Goal: Task Accomplishment & Management: Manage account settings

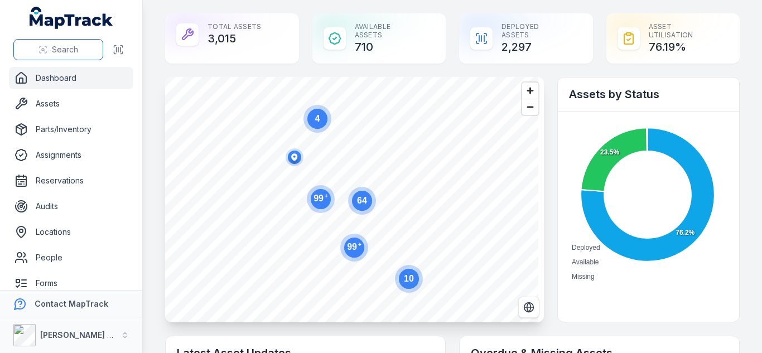
click at [87, 42] on button "Search" at bounding box center [58, 49] width 90 height 21
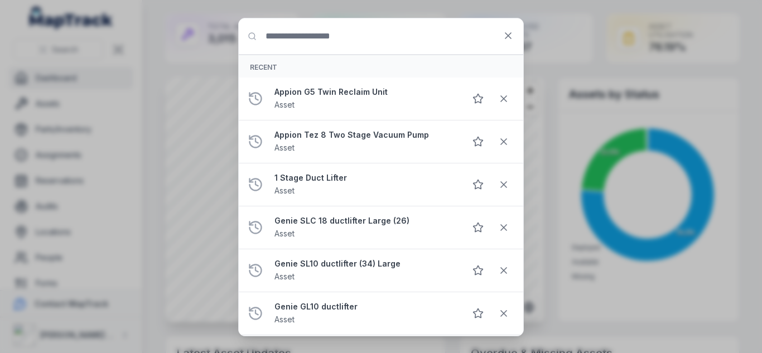
click at [99, 45] on div "Search for anything Recent Appion G5 Twin Reclaim Unit Asset Appion Tez 8 Two S…" at bounding box center [381, 176] width 762 height 353
click at [514, 31] on button at bounding box center [508, 35] width 21 height 21
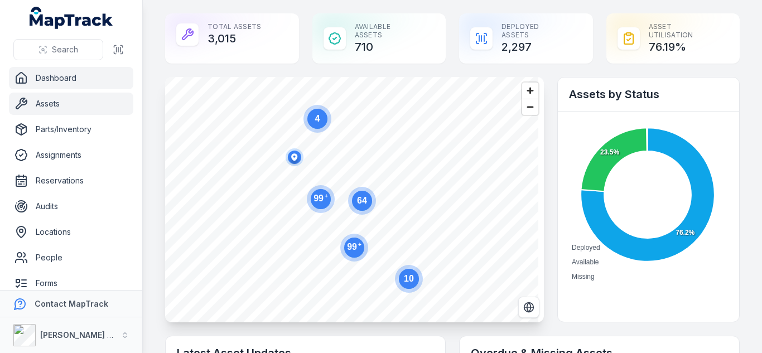
click at [54, 100] on link "Assets" at bounding box center [71, 104] width 124 height 22
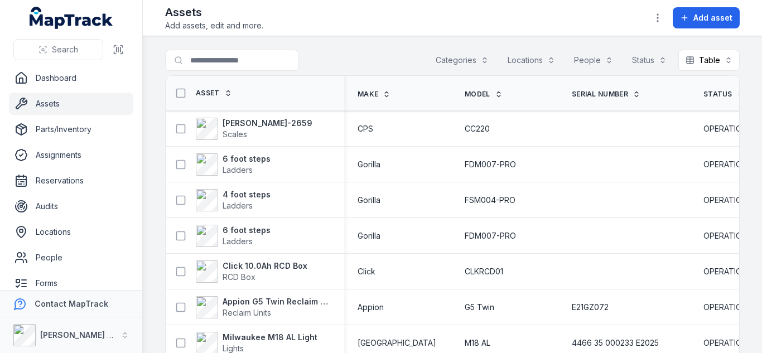
click at [443, 49] on main "Search for assets Categories Locations People Status Table ***** Asset Make Mod…" at bounding box center [452, 194] width 619 height 317
click at [443, 51] on button "Categories" at bounding box center [463, 60] width 68 height 21
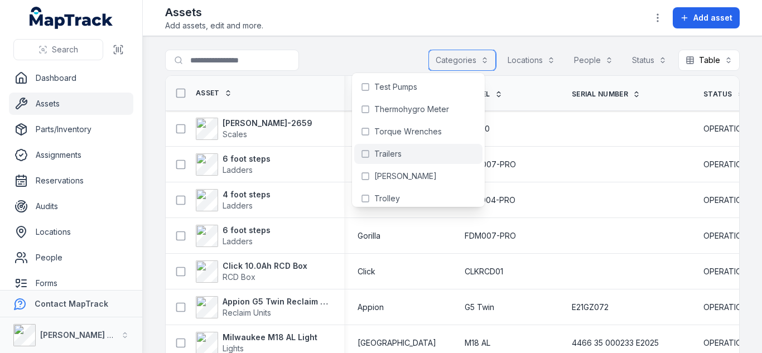
scroll to position [2010, 0]
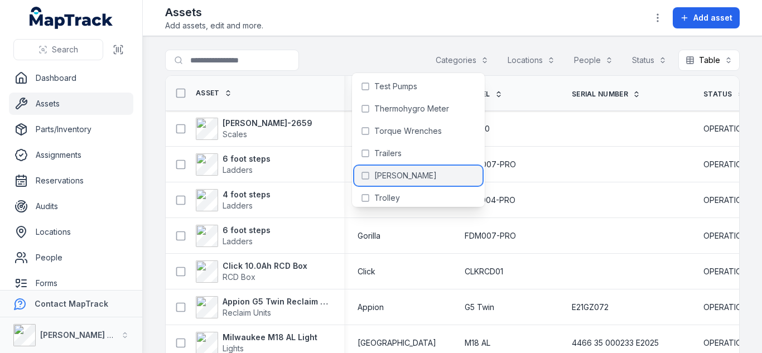
click at [426, 171] on div "[PERSON_NAME]" at bounding box center [418, 176] width 128 height 20
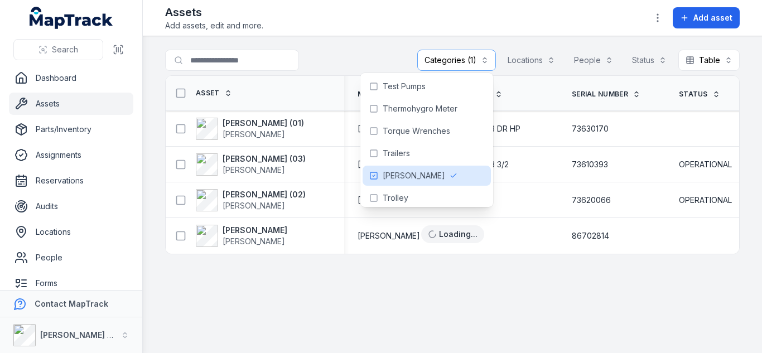
click at [342, 58] on div at bounding box center [254, 60] width 179 height 21
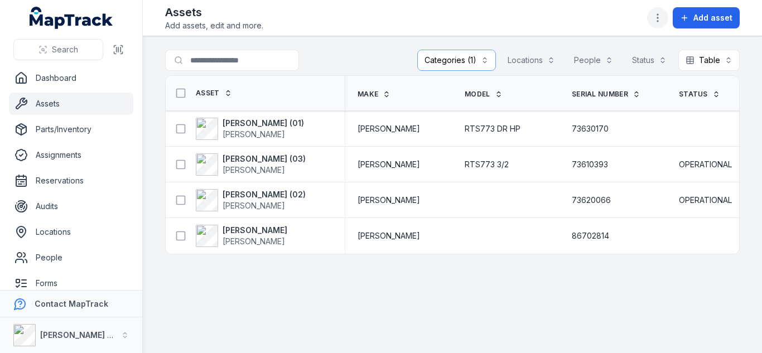
click at [663, 14] on icon "button" at bounding box center [657, 17] width 11 height 11
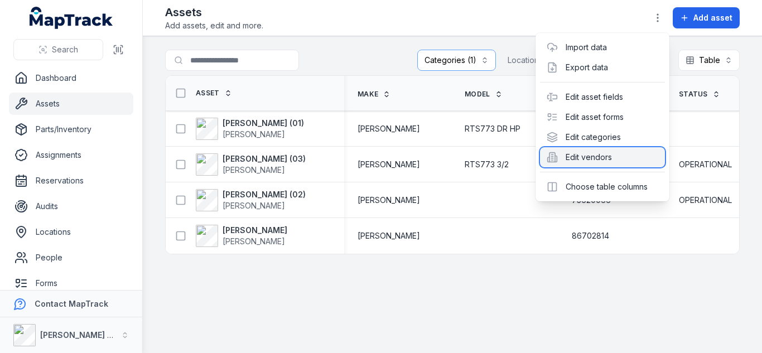
click at [613, 164] on div "Edit vendors" at bounding box center [602, 157] width 125 height 20
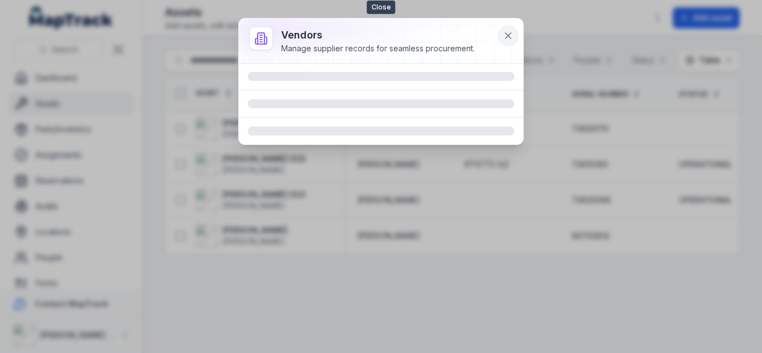
click at [505, 36] on icon at bounding box center [508, 35] width 11 height 11
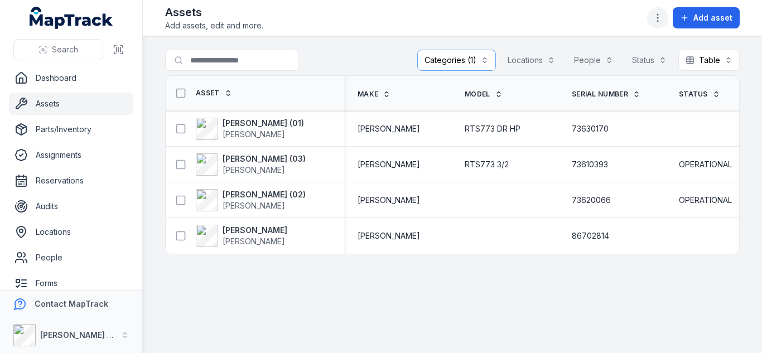
click at [658, 18] on circle "button" at bounding box center [657, 17] width 1 height 1
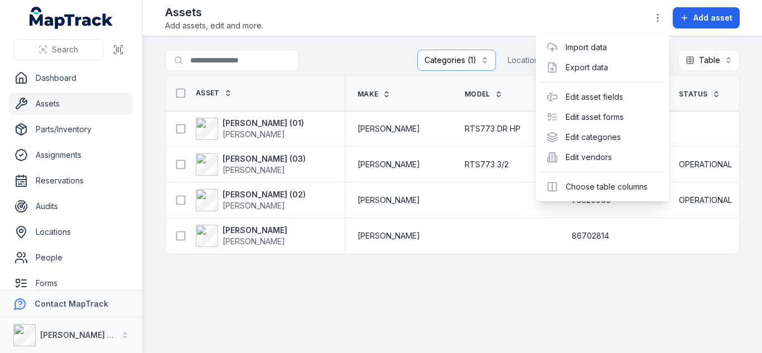
click at [624, 199] on div "Import data Export data Edit asset fields Edit asset forms Edit categories Edit…" at bounding box center [603, 117] width 134 height 169
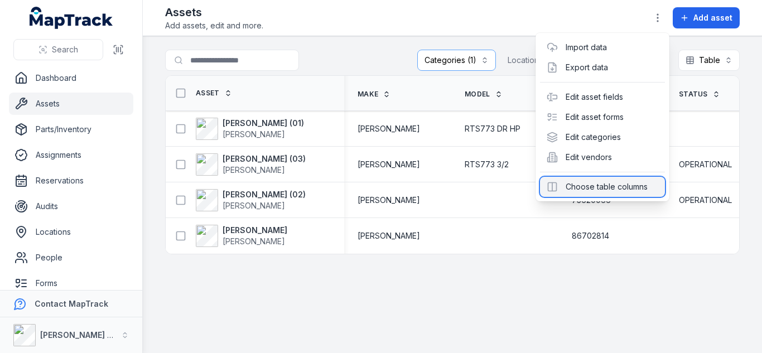
click at [626, 189] on div "Choose table columns" at bounding box center [602, 187] width 125 height 20
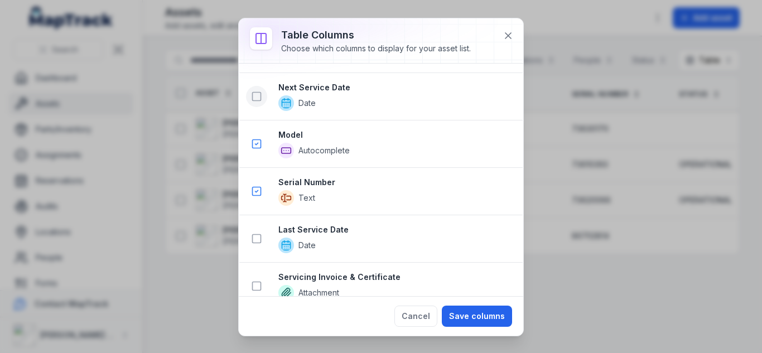
click at [258, 94] on icon at bounding box center [256, 96] width 11 height 11
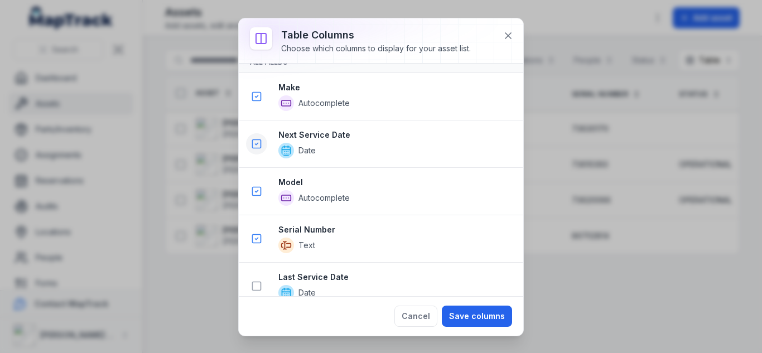
scroll to position [506, 0]
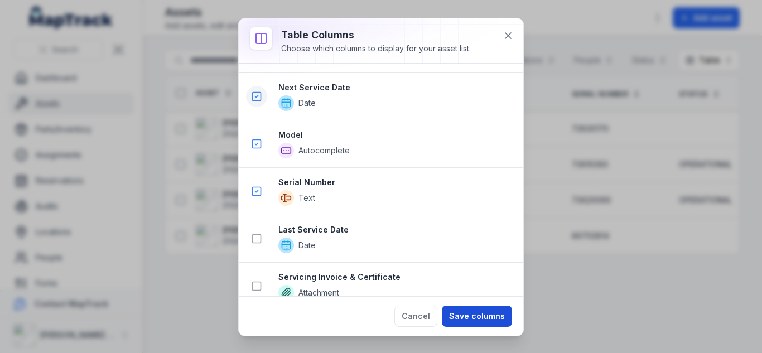
click at [489, 312] on button "Save columns" at bounding box center [477, 316] width 70 height 21
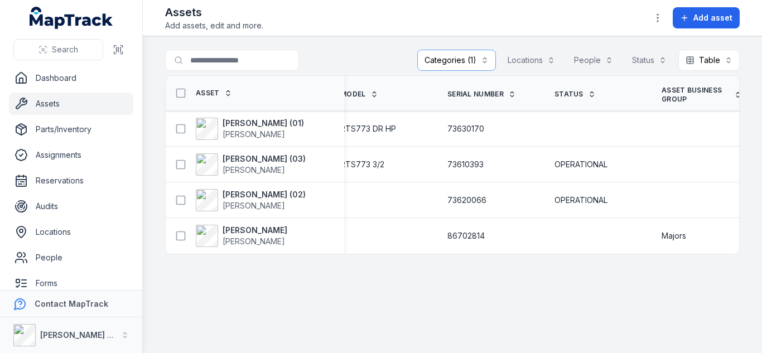
scroll to position [0, 362]
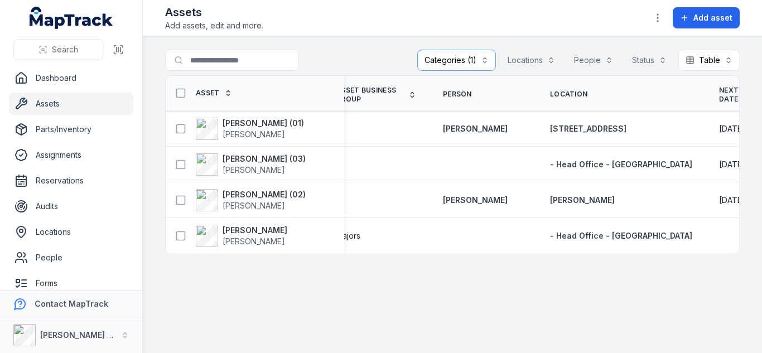
scroll to position [0, 469]
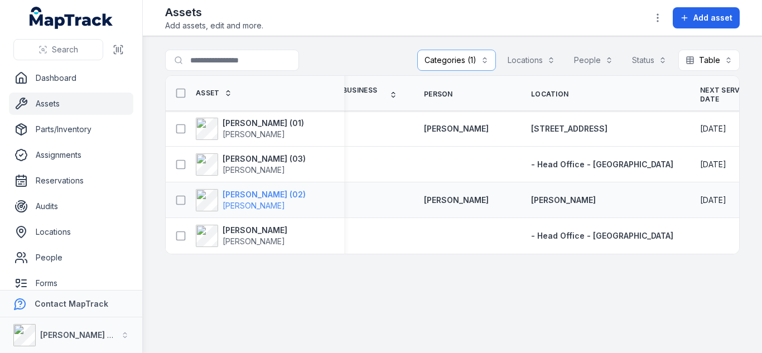
click at [249, 193] on strong "[PERSON_NAME] (02)" at bounding box center [264, 194] width 83 height 11
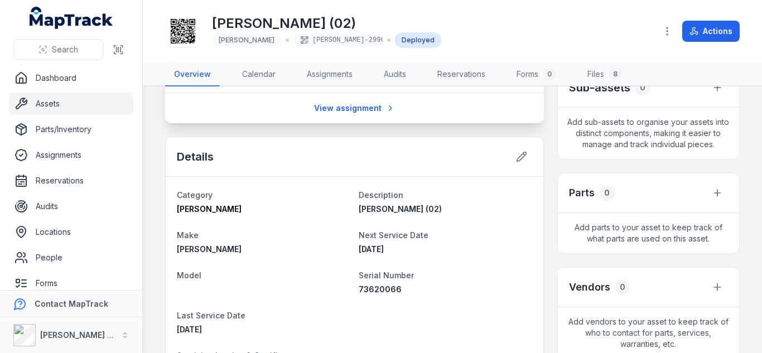
scroll to position [251, 0]
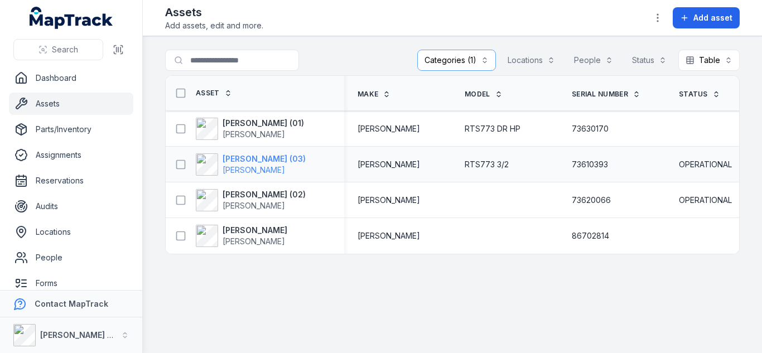
click at [236, 153] on strong "[PERSON_NAME] (03)" at bounding box center [264, 158] width 83 height 11
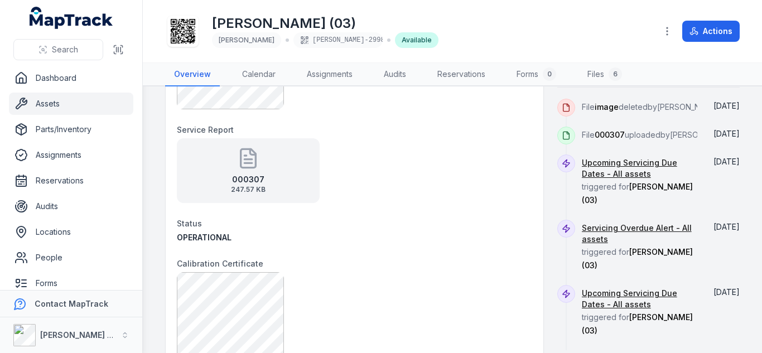
scroll to position [562, 0]
click at [257, 163] on icon at bounding box center [248, 158] width 22 height 22
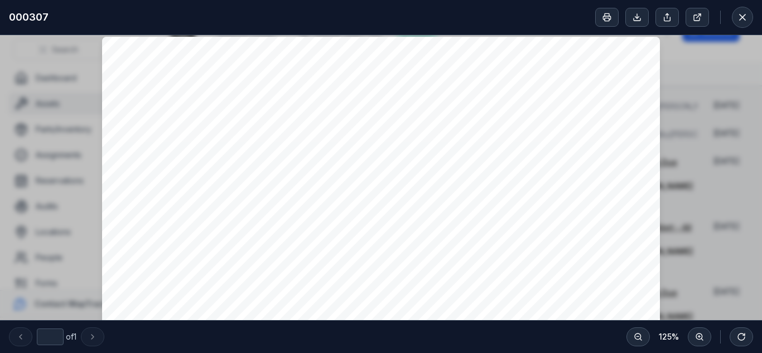
scroll to position [0, 0]
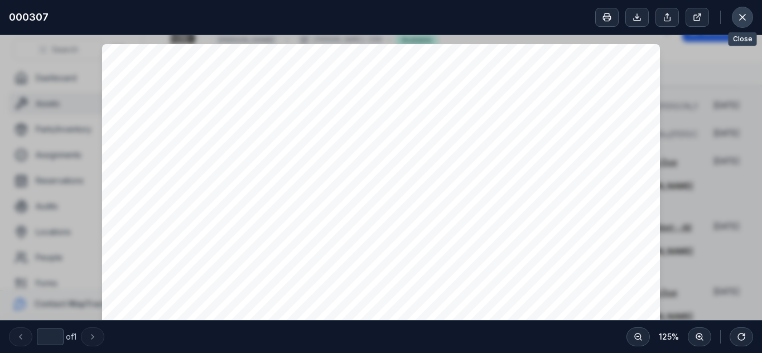
click at [745, 16] on icon at bounding box center [742, 17] width 11 height 11
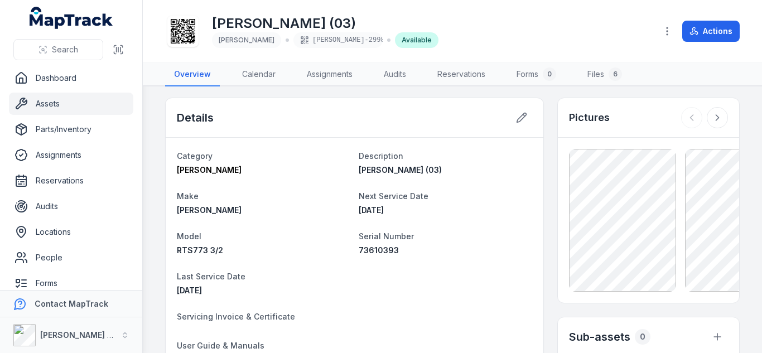
scroll to position [3, 0]
click at [45, 85] on link "Dashboard" at bounding box center [71, 78] width 124 height 22
click at [48, 108] on link "Assets" at bounding box center [71, 104] width 124 height 22
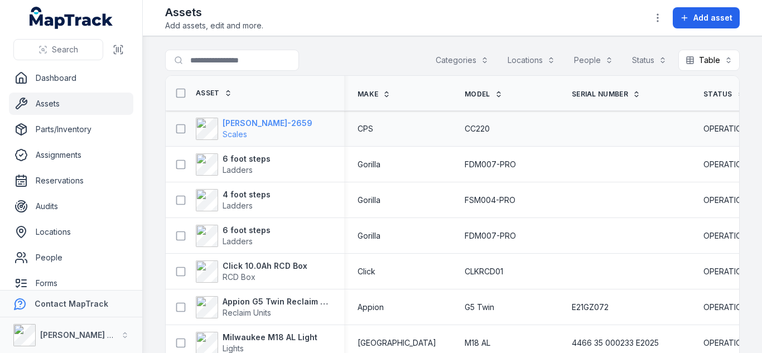
click at [224, 122] on strong "[PERSON_NAME]-2659" at bounding box center [268, 123] width 90 height 11
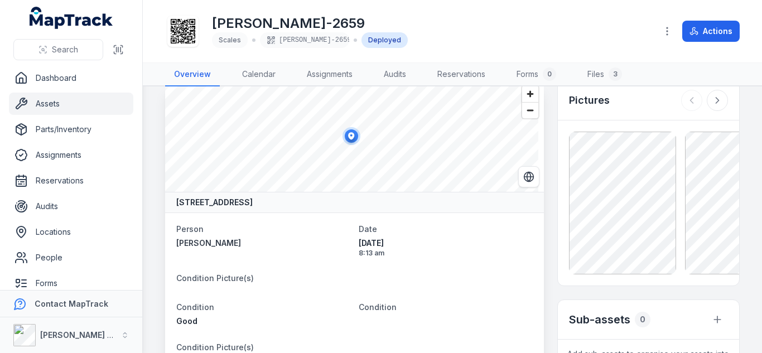
scroll to position [18, 0]
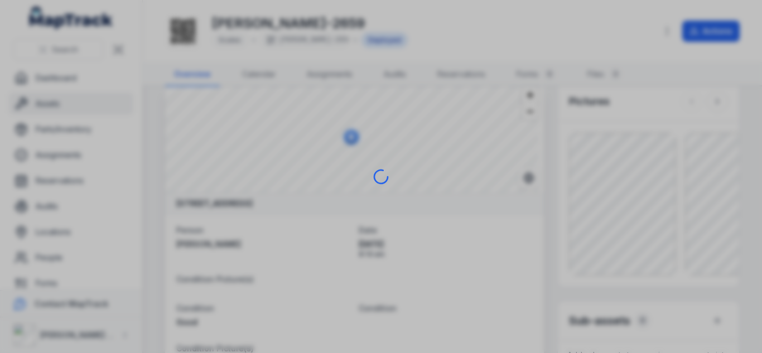
click at [655, 214] on div at bounding box center [381, 176] width 762 height 353
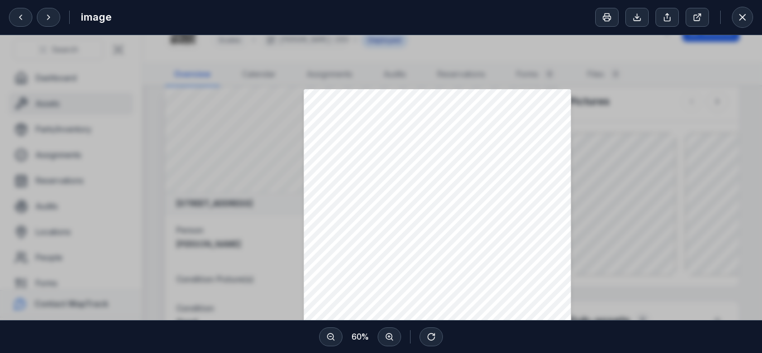
click at [599, 157] on div at bounding box center [381, 341] width 762 height 613
click at [738, 24] on button at bounding box center [742, 17] width 21 height 21
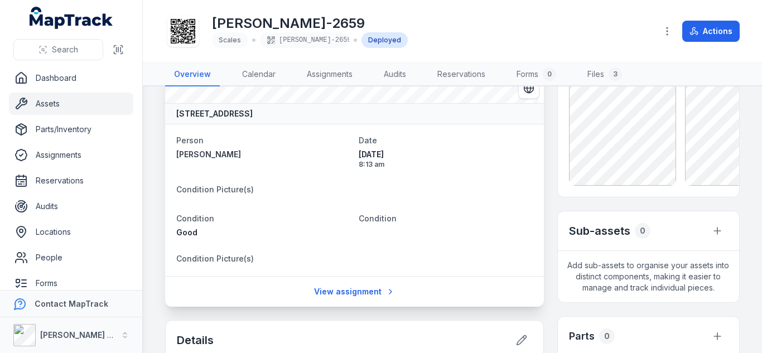
scroll to position [95, 0]
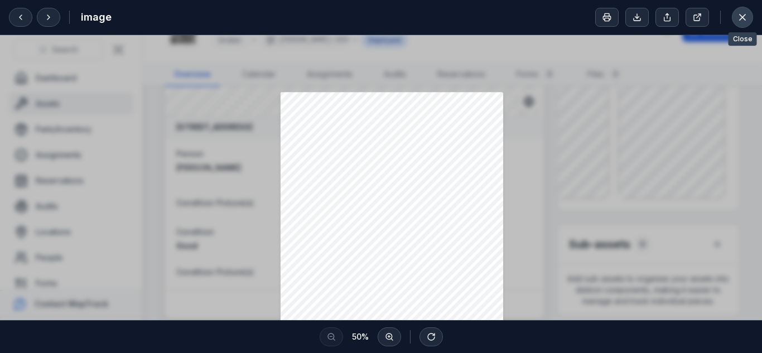
click at [745, 12] on icon at bounding box center [742, 17] width 11 height 11
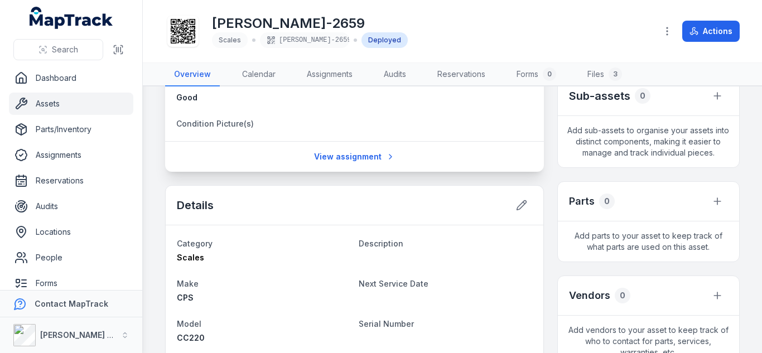
scroll to position [244, 0]
click at [526, 214] on div at bounding box center [521, 204] width 21 height 21
click at [520, 208] on icon at bounding box center [521, 204] width 11 height 11
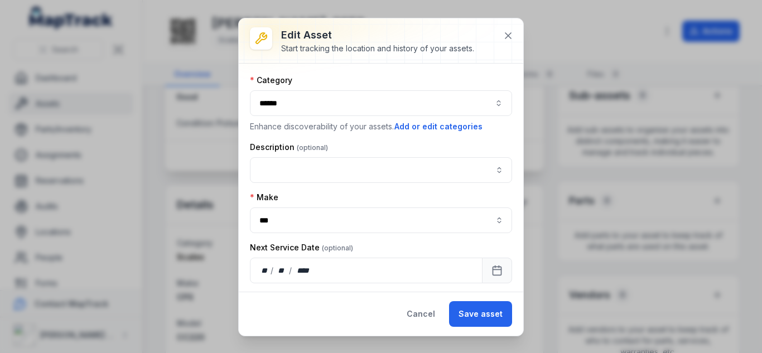
type input "******"
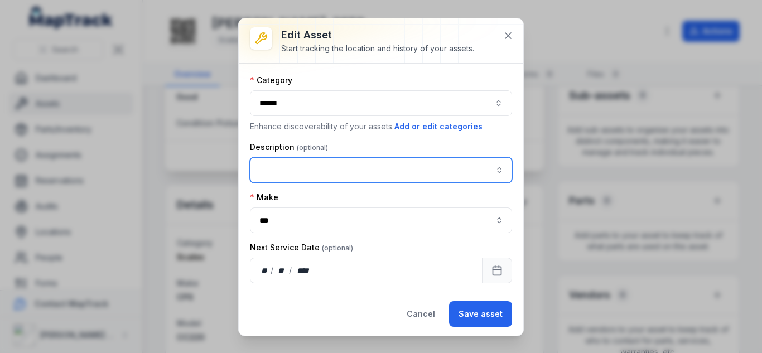
click at [317, 169] on input "asset-edit:description-label" at bounding box center [381, 170] width 262 height 26
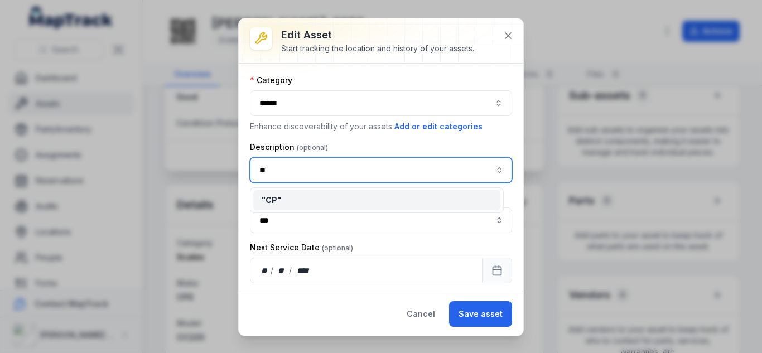
type input "*"
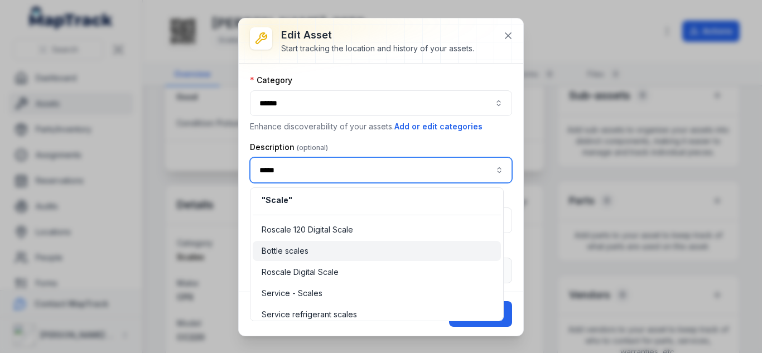
scroll to position [27, 0]
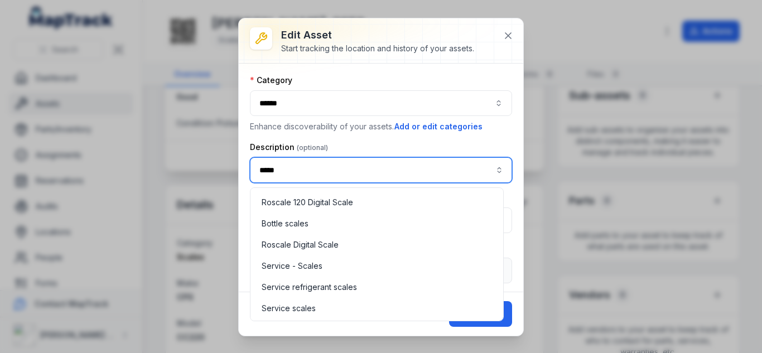
click at [259, 175] on input "*****" at bounding box center [381, 170] width 262 height 26
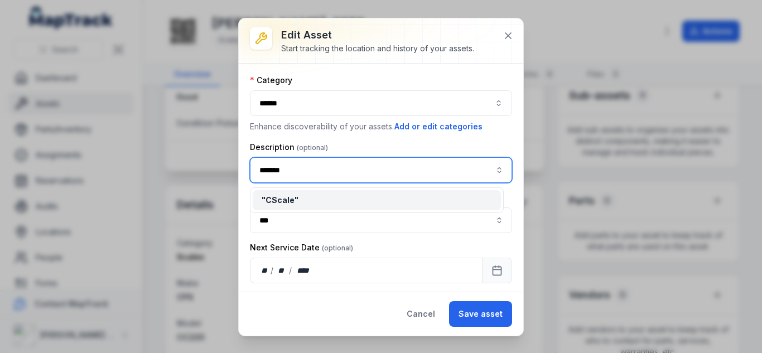
scroll to position [0, 0]
click at [301, 192] on div "" CPS Scale "" at bounding box center [377, 200] width 248 height 20
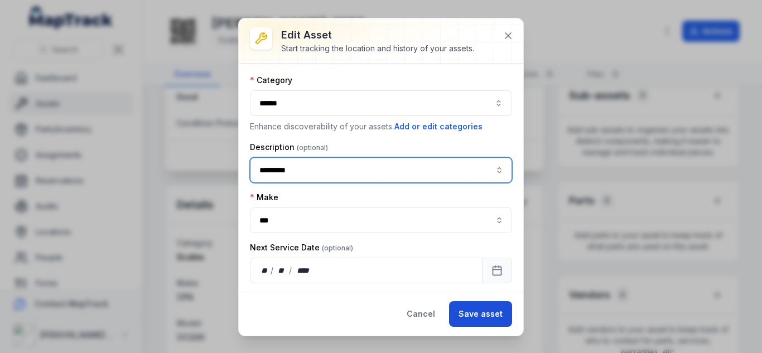
type input "*********"
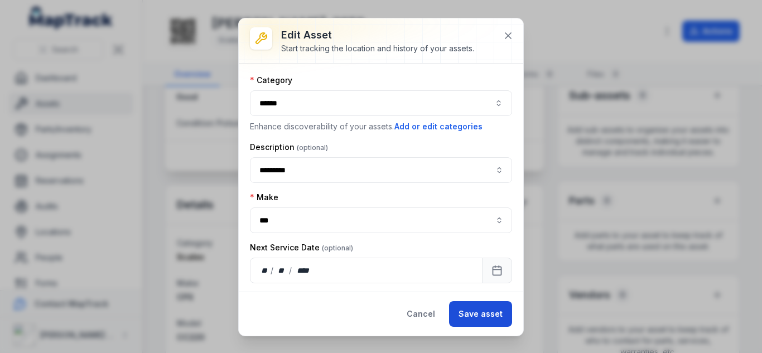
click at [478, 318] on button "Save asset" at bounding box center [480, 314] width 63 height 26
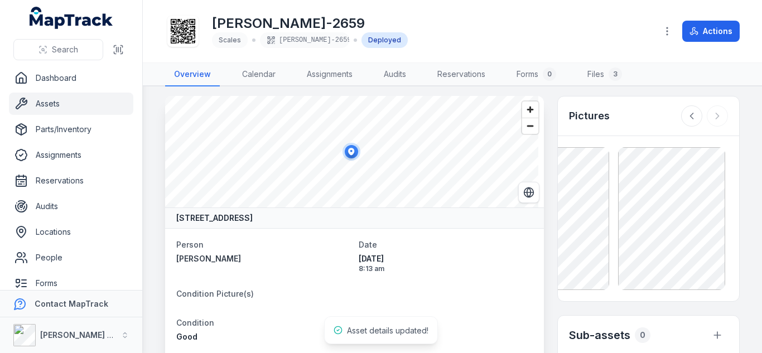
scroll to position [2, 0]
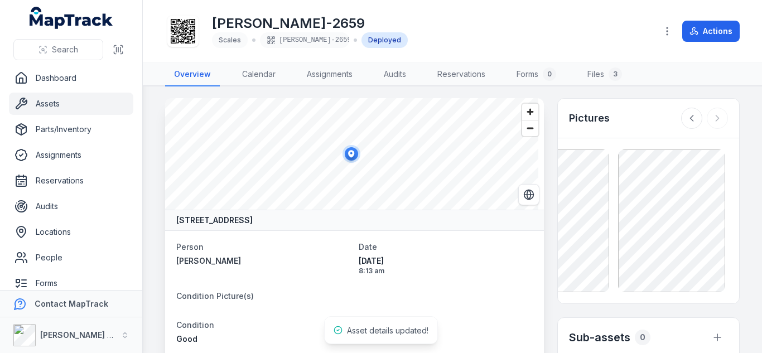
click at [762, 217] on main "[STREET_ADDRESS] Person [PERSON_NAME] Date [DATE] 8:13 am Condition Picture(s) …" at bounding box center [452, 219] width 619 height 267
